Goal: Task Accomplishment & Management: Complete application form

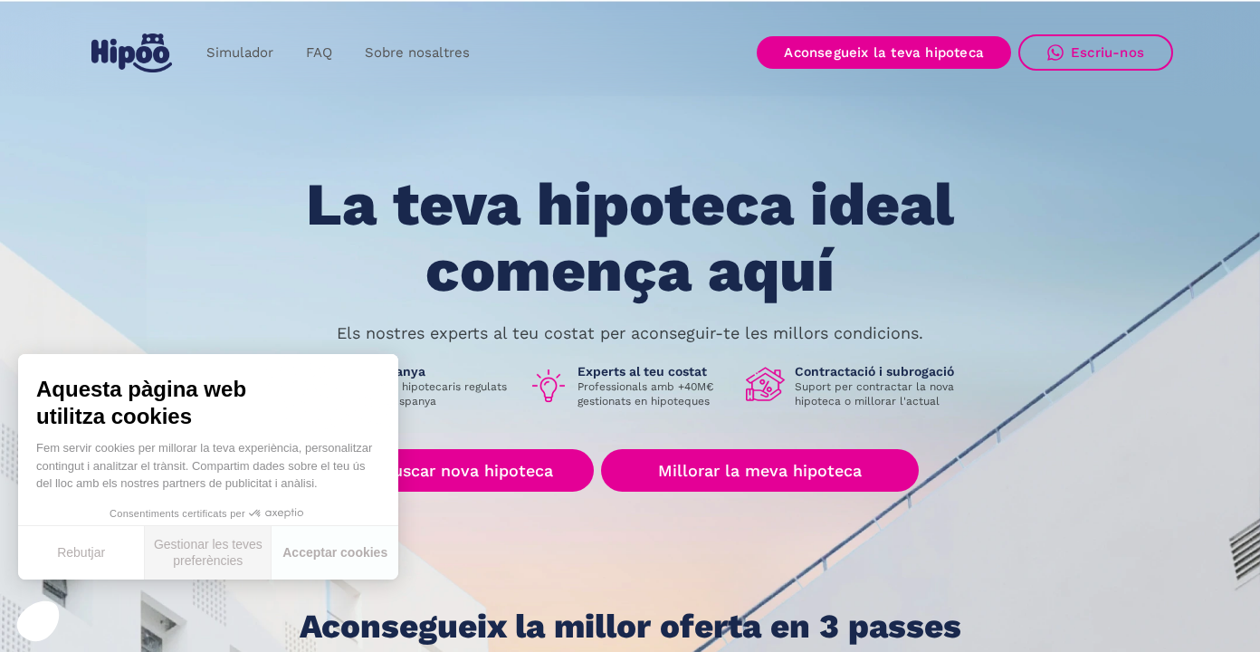
click at [236, 560] on font "Gestionar les teves preferències" at bounding box center [208, 552] width 109 height 31
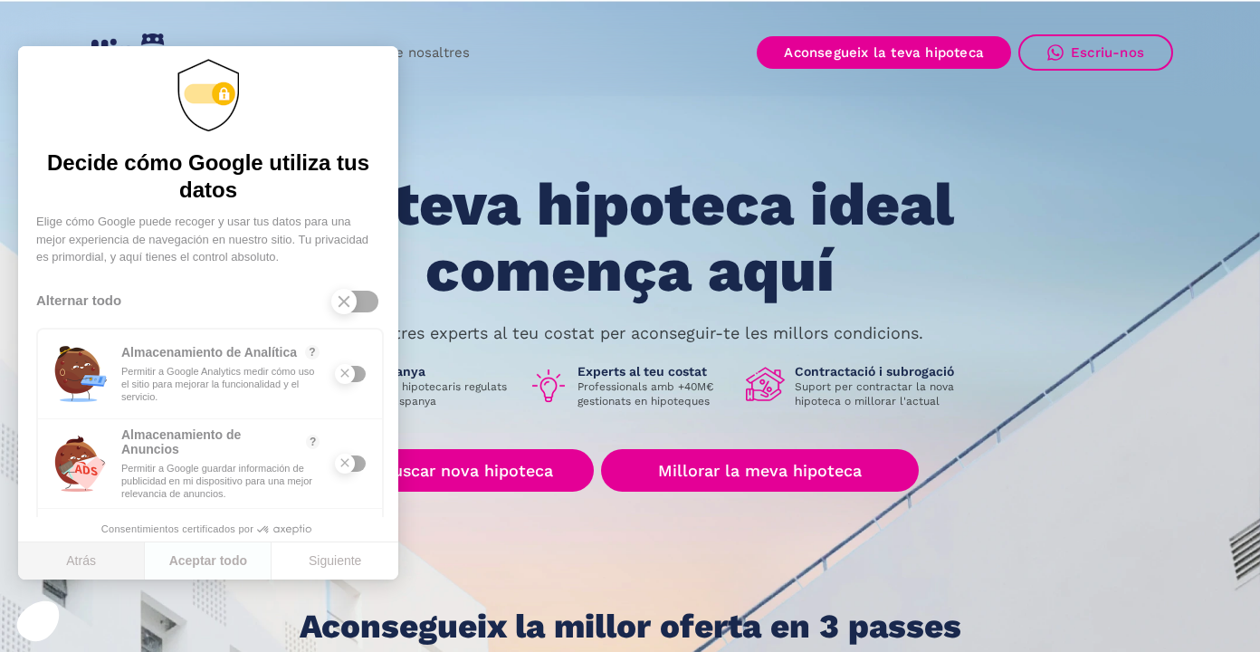
click at [62, 562] on button "Atrás" at bounding box center [81, 561] width 127 height 38
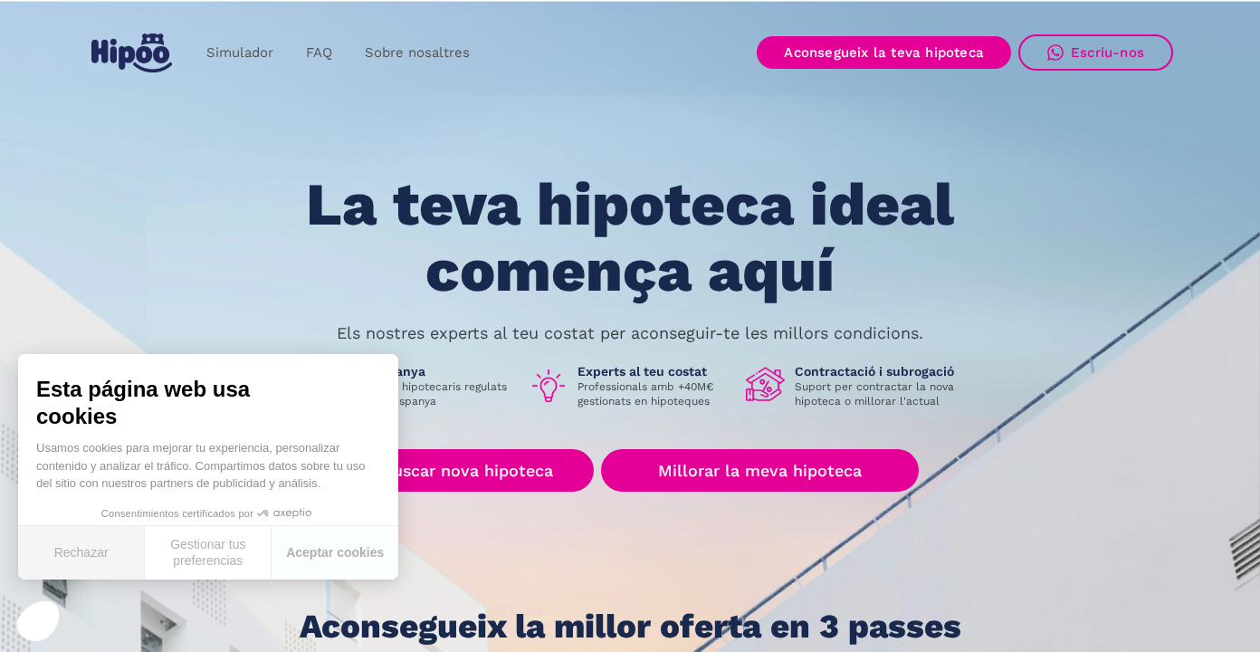
click at [79, 539] on button "Rechazar" at bounding box center [81, 552] width 127 height 53
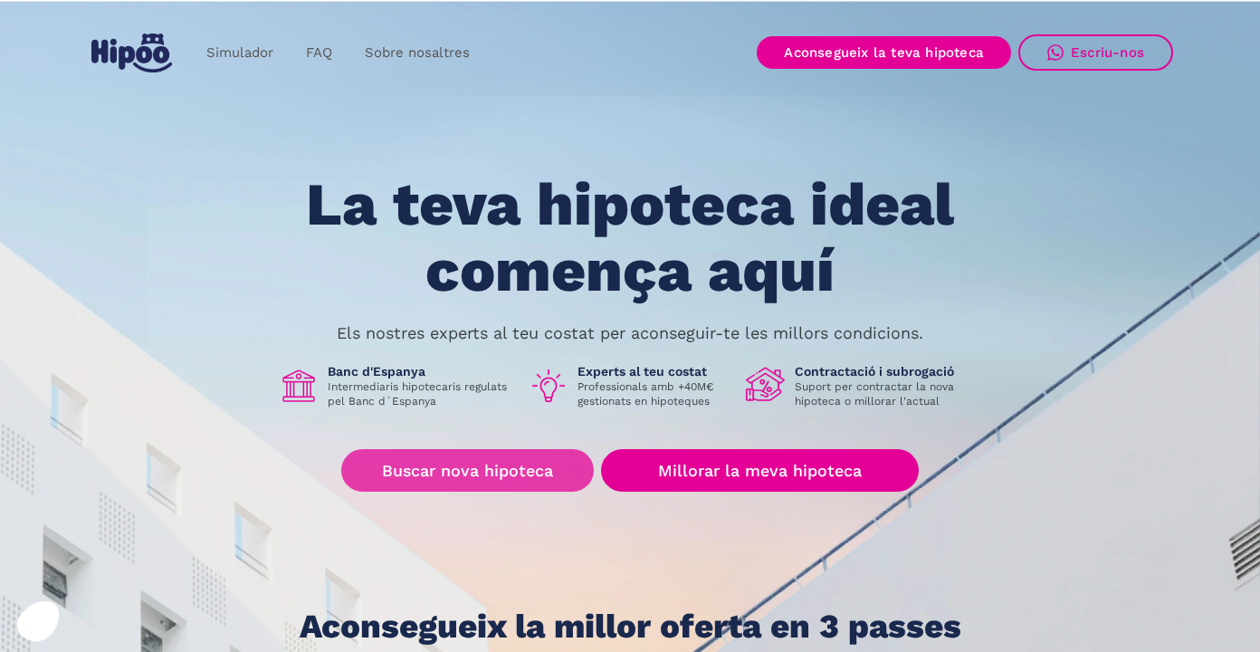
click at [468, 478] on font "Buscar nova hipoteca" at bounding box center [467, 470] width 171 height 19
